Goal: Find specific page/section

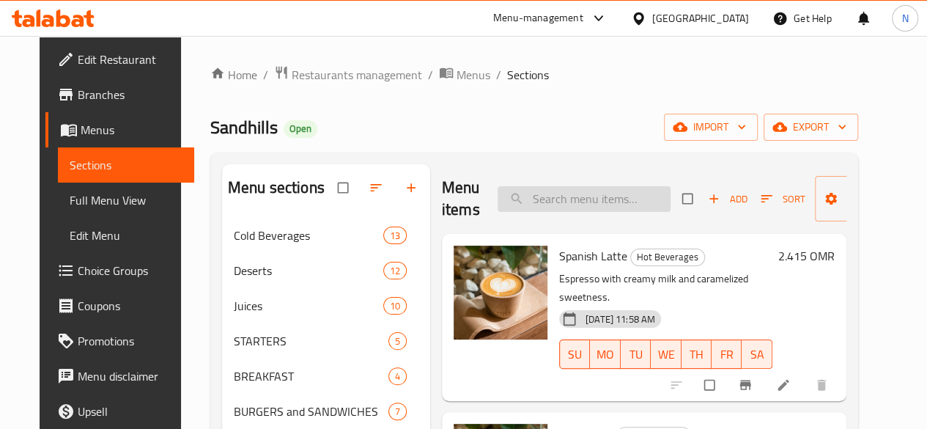
click at [498, 202] on input "search" at bounding box center [584, 199] width 173 height 26
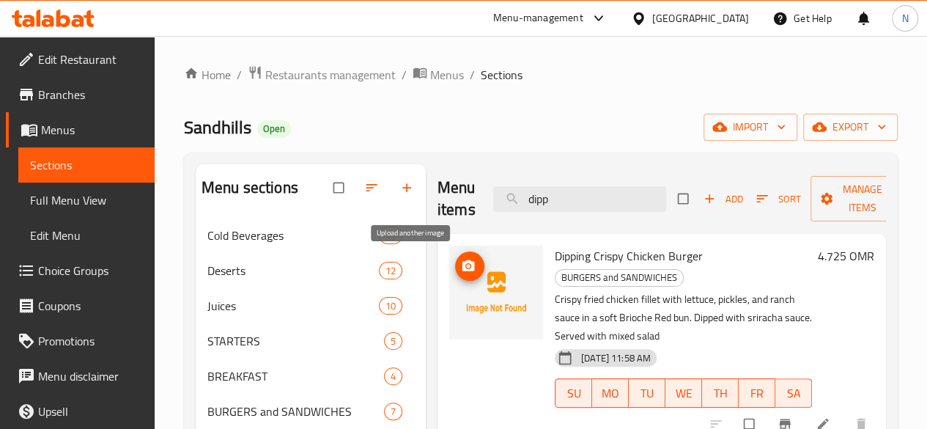
type input "dipp"
click at [461, 265] on icon "upload picture" at bounding box center [468, 266] width 15 height 15
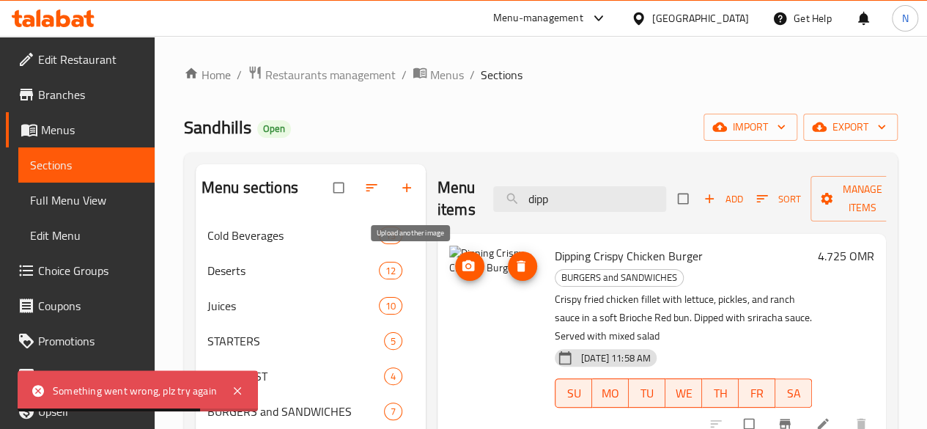
click at [461, 273] on icon "upload picture" at bounding box center [468, 266] width 15 height 15
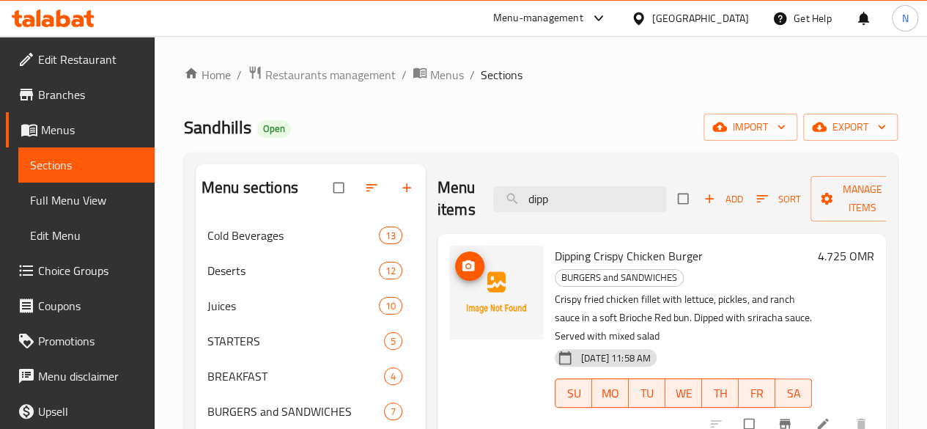
click at [455, 272] on span "upload picture" at bounding box center [469, 266] width 29 height 15
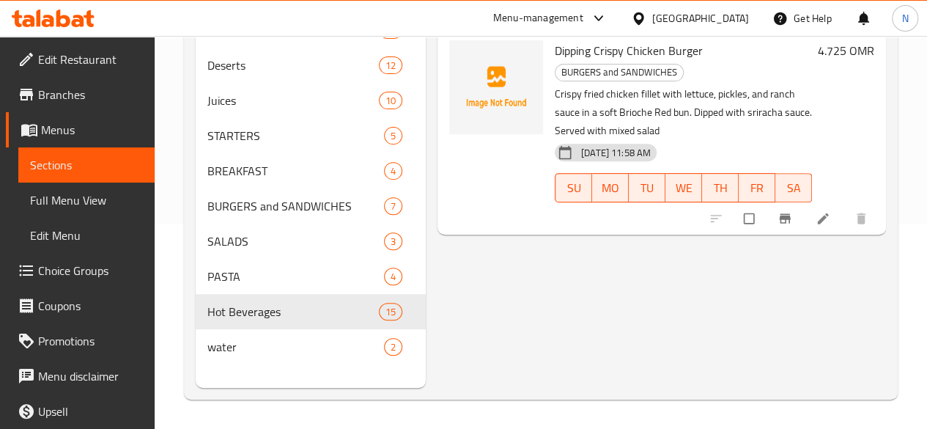
scroll to position [62, 0]
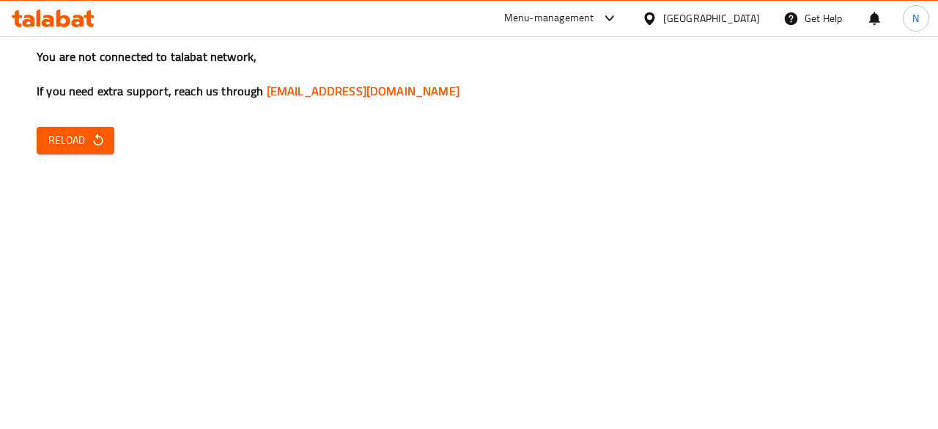
drag, startPoint x: 0, startPoint y: 0, endPoint x: 72, endPoint y: 139, distance: 156.7
click at [72, 139] on span "Reload" at bounding box center [75, 140] width 54 height 18
click at [54, 144] on span "Reload" at bounding box center [75, 140] width 54 height 18
click at [97, 139] on icon "button" at bounding box center [98, 139] width 10 height 12
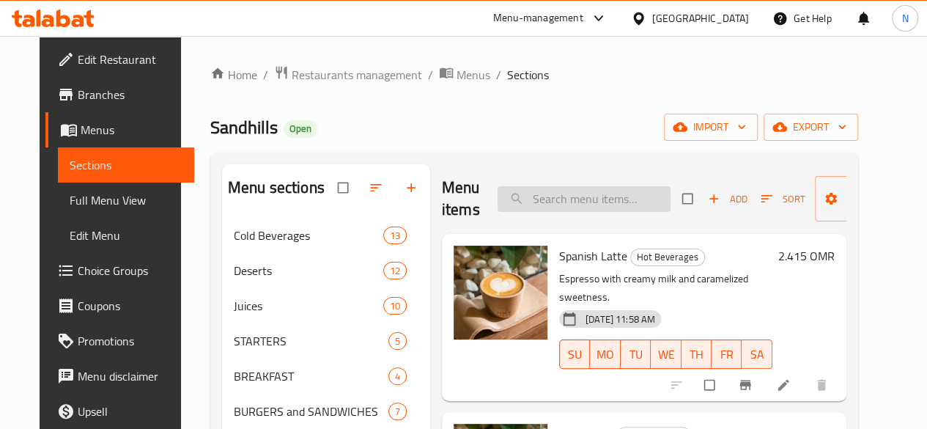
click at [514, 201] on input "search" at bounding box center [584, 199] width 173 height 26
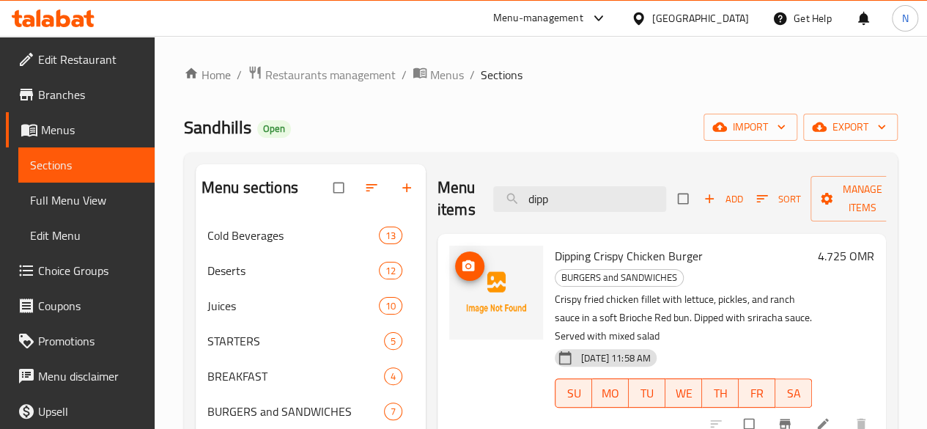
type input "dipp"
click at [462, 263] on icon "upload picture" at bounding box center [468, 265] width 12 height 11
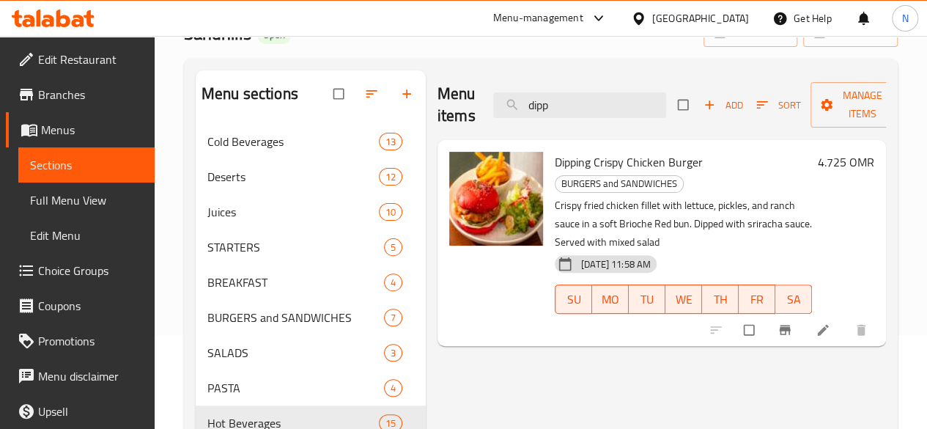
scroll to position [147, 0]
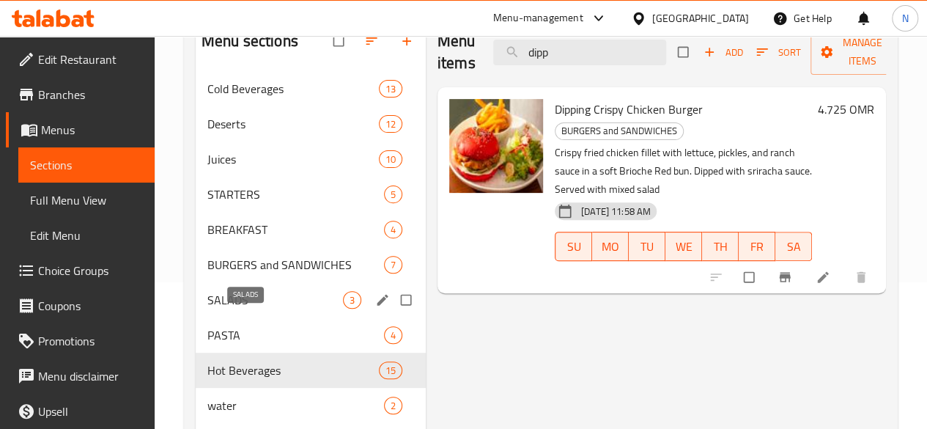
drag, startPoint x: 254, startPoint y: 390, endPoint x: 260, endPoint y: 325, distance: 64.8
click at [260, 325] on div "Cold Beverages 13 Deserts 12 Juices 10 STARTERS 5 BREAKFAST 4 BURGERS and SANDW…" at bounding box center [311, 247] width 230 height 352
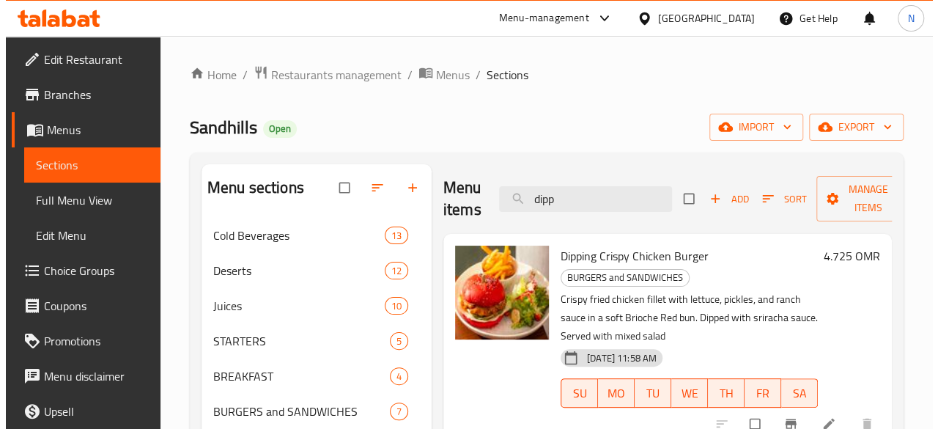
scroll to position [0, 0]
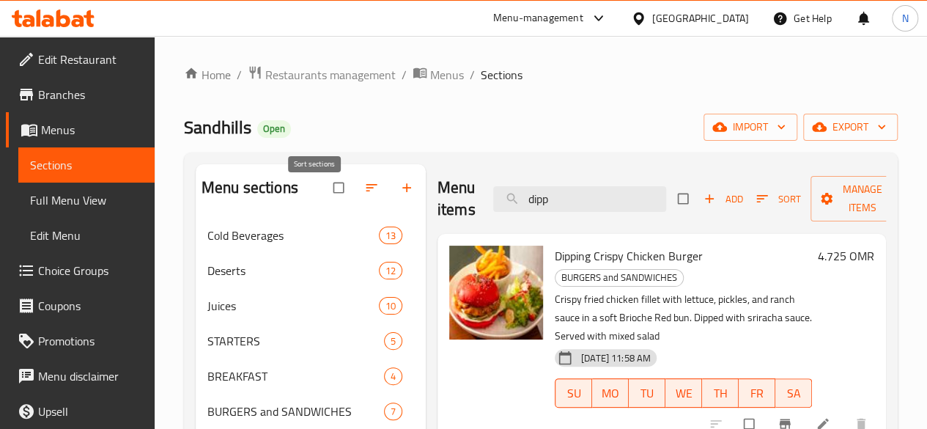
click at [364, 195] on icon "button" at bounding box center [371, 187] width 15 height 15
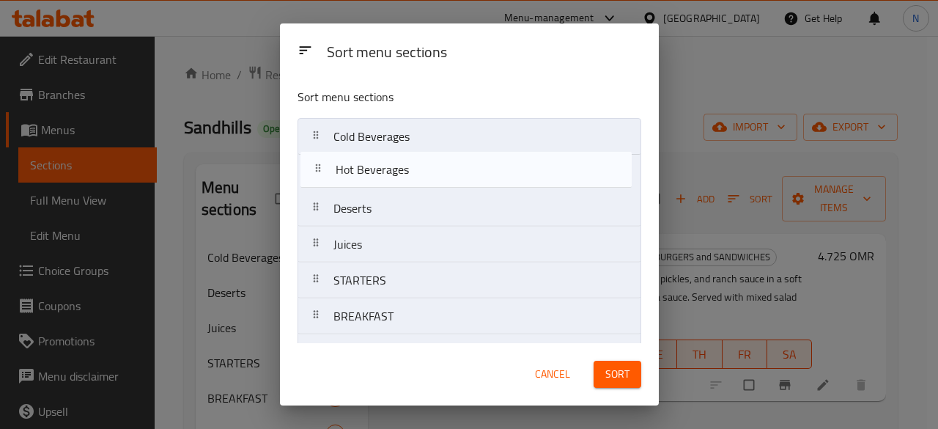
drag, startPoint x: 376, startPoint y: 294, endPoint x: 379, endPoint y: 173, distance: 121.0
click at [379, 173] on nav "Cold Beverages Deserts Juices STARTERS BREAKFAST BURGERS and SANDWICHES SALADS …" at bounding box center [470, 298] width 344 height 361
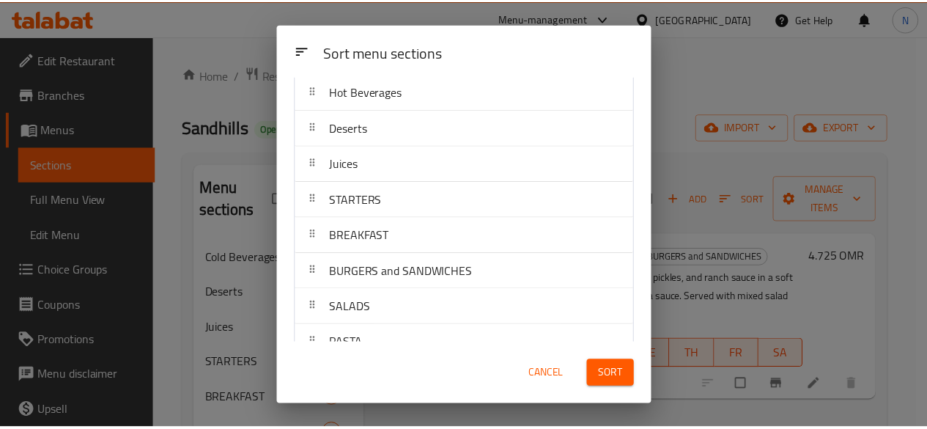
scroll to position [138, 0]
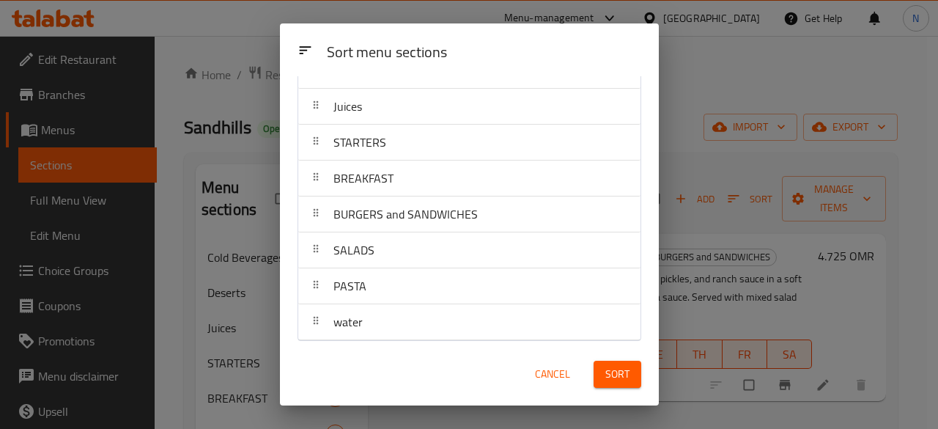
click at [613, 374] on span "Sort" at bounding box center [617, 374] width 24 height 18
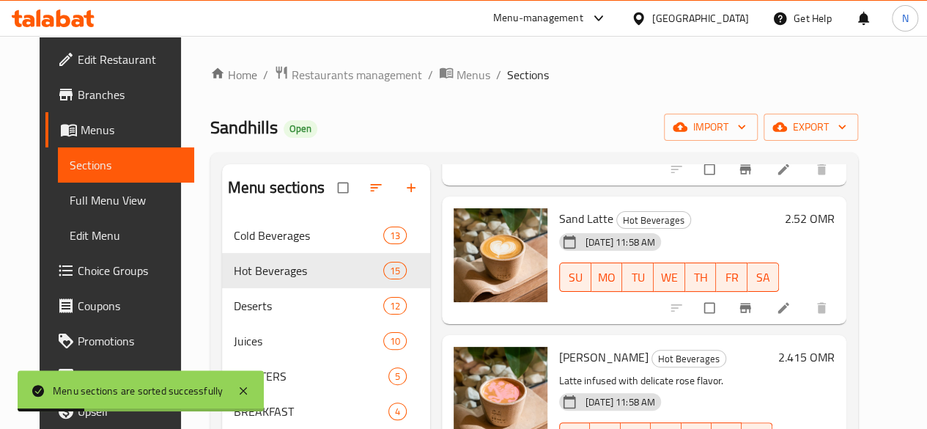
scroll to position [293, 0]
